Goal: Find contact information: Find contact information

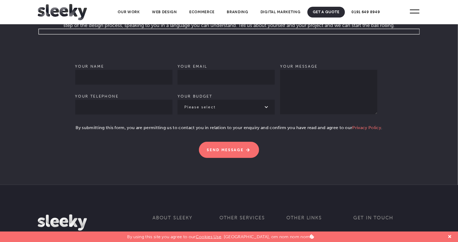
scroll to position [1684, 0]
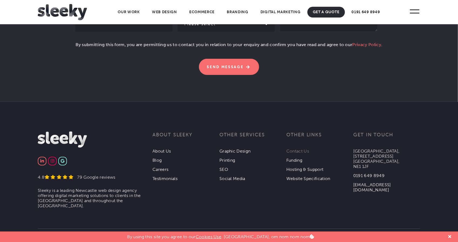
click at [298, 149] on link "Contact Us" at bounding box center [297, 151] width 23 height 5
